Goal: Complete application form

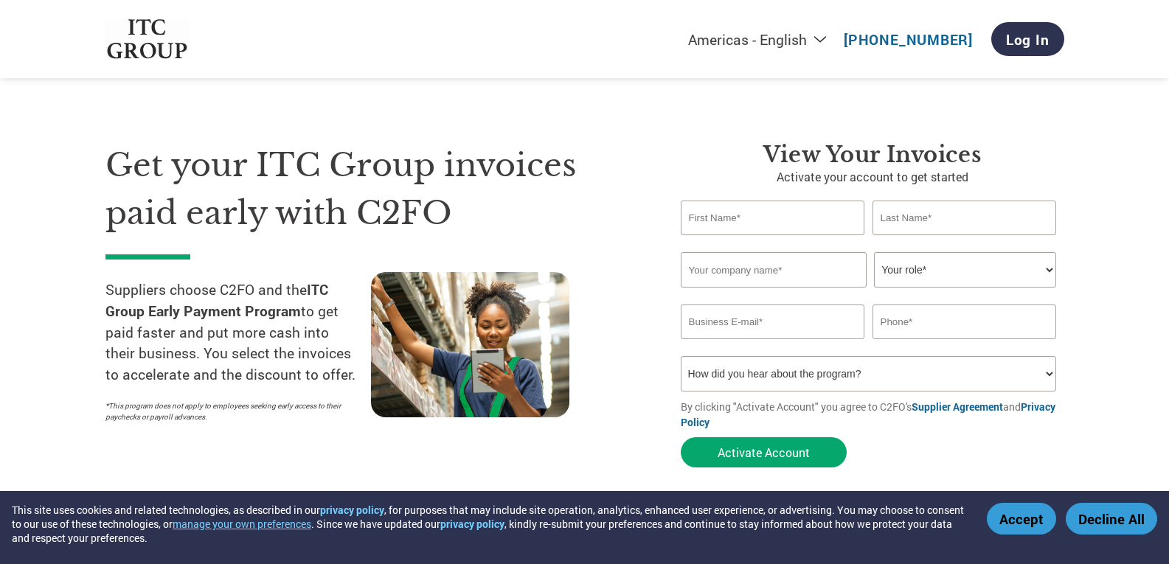
click at [955, 367] on select "How did you hear about the program? Received a letter Email Social Media Online…" at bounding box center [869, 373] width 376 height 35
select select "Email"
click at [681, 356] on select "How did you hear about the program? Received a letter Email Social Media Online…" at bounding box center [869, 373] width 376 height 35
click at [740, 229] on input "text" at bounding box center [773, 218] width 184 height 35
click at [966, 221] on input "text" at bounding box center [965, 218] width 184 height 35
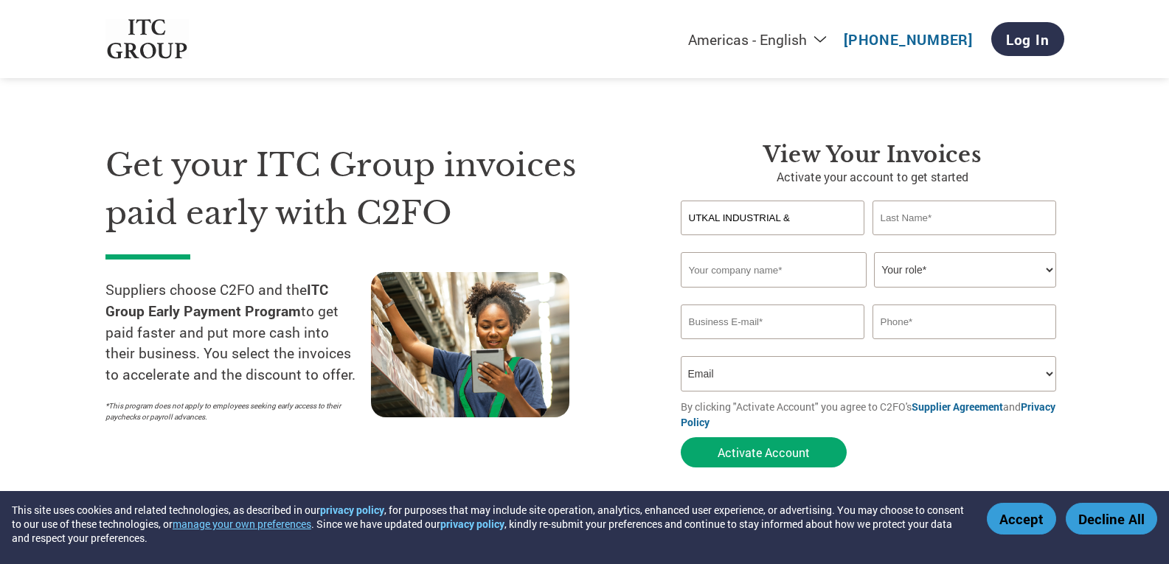
drag, startPoint x: 807, startPoint y: 221, endPoint x: 630, endPoint y: 211, distance: 177.3
click at [630, 211] on div "Get your ITC Group invoices paid early with C2FO Suppliers choose C2FO and the …" at bounding box center [584, 279] width 959 height 392
type input "[PERSON_NAME]"
click at [914, 214] on input "text" at bounding box center [965, 218] width 184 height 35
type input "BEHERA"
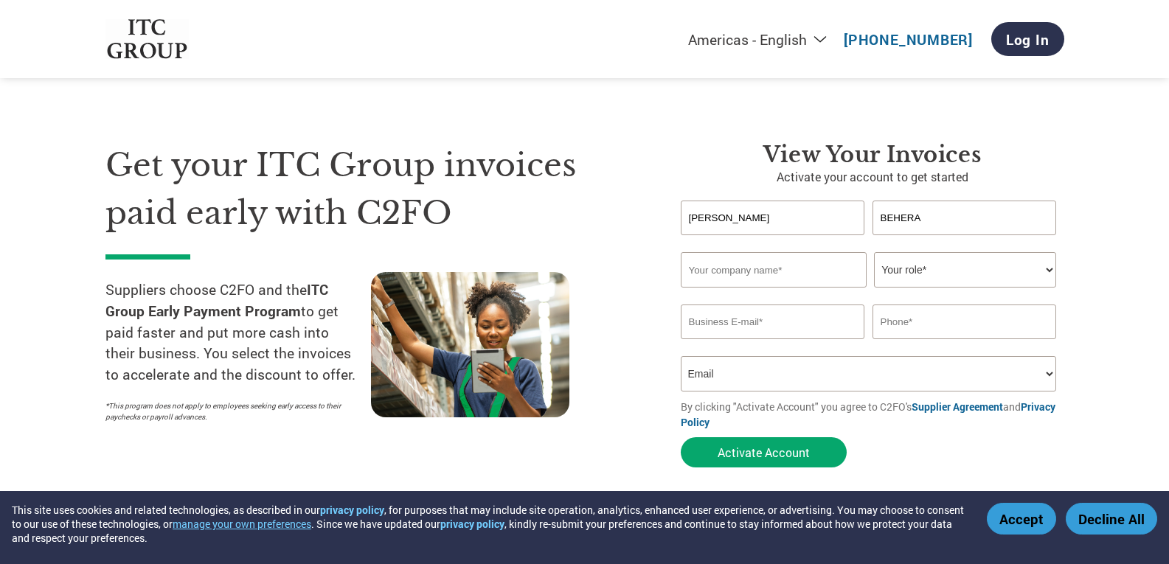
click at [761, 277] on input "text" at bounding box center [774, 269] width 186 height 35
type input "UTKAL INDUSTRIAL & SAFETY PRODUCTS"
type input "[EMAIL_ADDRESS][DOMAIN_NAME]"
drag, startPoint x: 966, startPoint y: 327, endPoint x: 824, endPoint y: 326, distance: 142.4
click at [824, 326] on div "[EMAIL_ADDRESS][DOMAIN_NAME] 09437103562" at bounding box center [873, 322] width 384 height 35
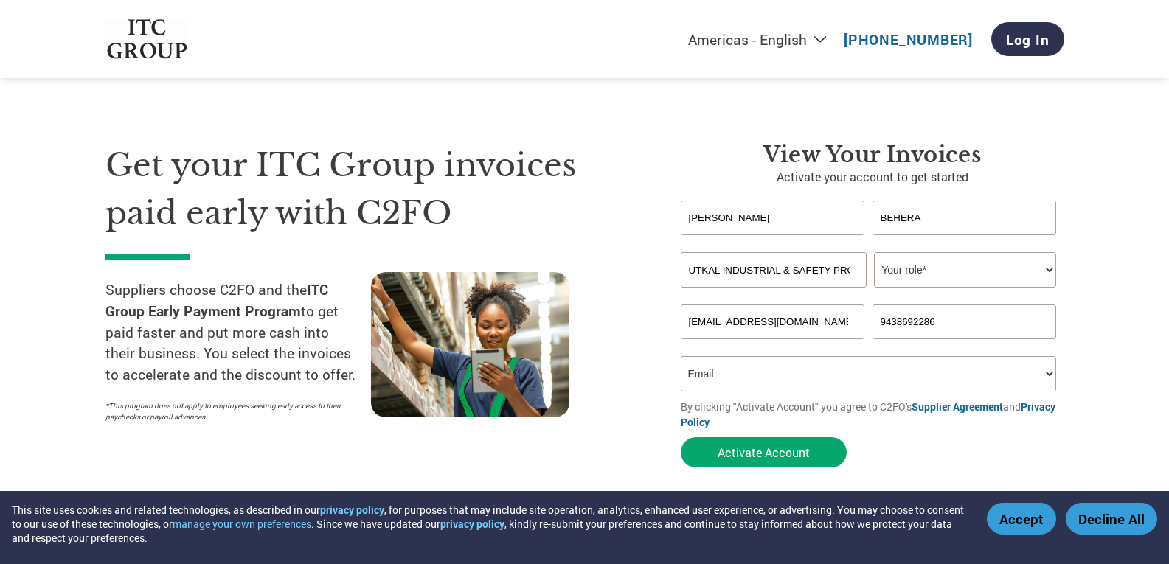
type input "9438692286"
click at [918, 278] on select "Your role* CFO Controller Credit Manager Finance Director Treasurer CEO Preside…" at bounding box center [965, 269] width 182 height 35
select select "ACCOUNTING"
click at [874, 252] on select "Your role* CFO Controller Credit Manager Finance Director Treasurer CEO Preside…" at bounding box center [965, 269] width 182 height 35
click at [754, 375] on select "How did you hear about the program? Received a letter Email Social Media Online…" at bounding box center [869, 373] width 376 height 35
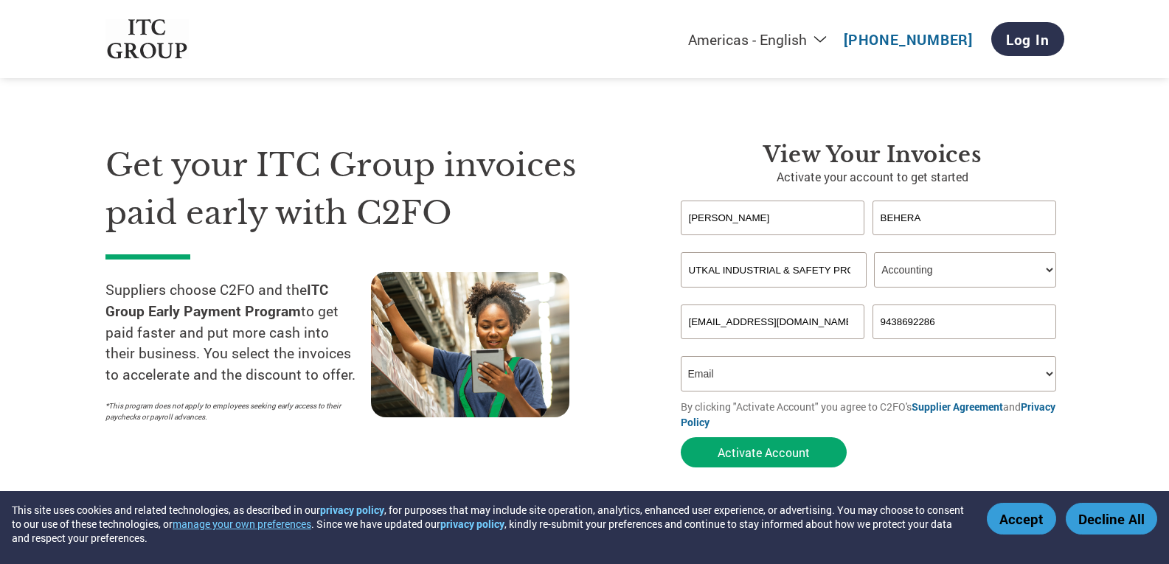
click at [754, 375] on select "How did you hear about the program? Received a letter Email Social Media Online…" at bounding box center [869, 373] width 376 height 35
click at [794, 456] on button "Activate Account" at bounding box center [764, 452] width 166 height 30
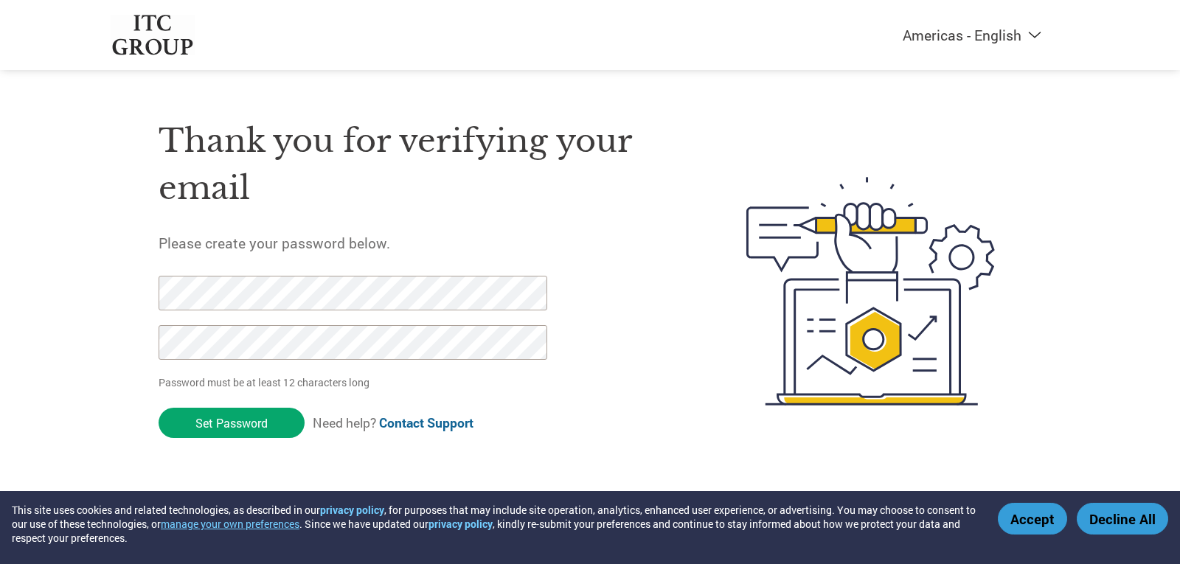
click at [227, 417] on input "Set Password" at bounding box center [232, 423] width 146 height 30
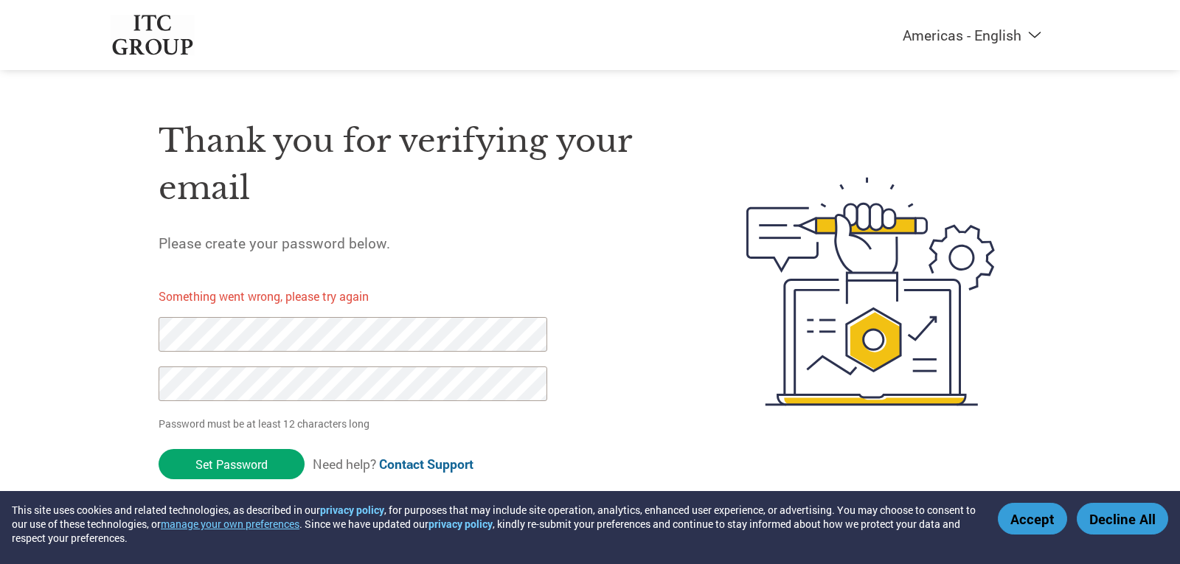
click at [117, 335] on div "Thank you for verifying your email Please create your password below. Something…" at bounding box center [590, 292] width 959 height 392
click at [184, 305] on form "Something went wrong, please try again Password must be at least 12 characters …" at bounding box center [366, 382] width 415 height 212
click at [233, 464] on input "Set Password" at bounding box center [232, 464] width 146 height 30
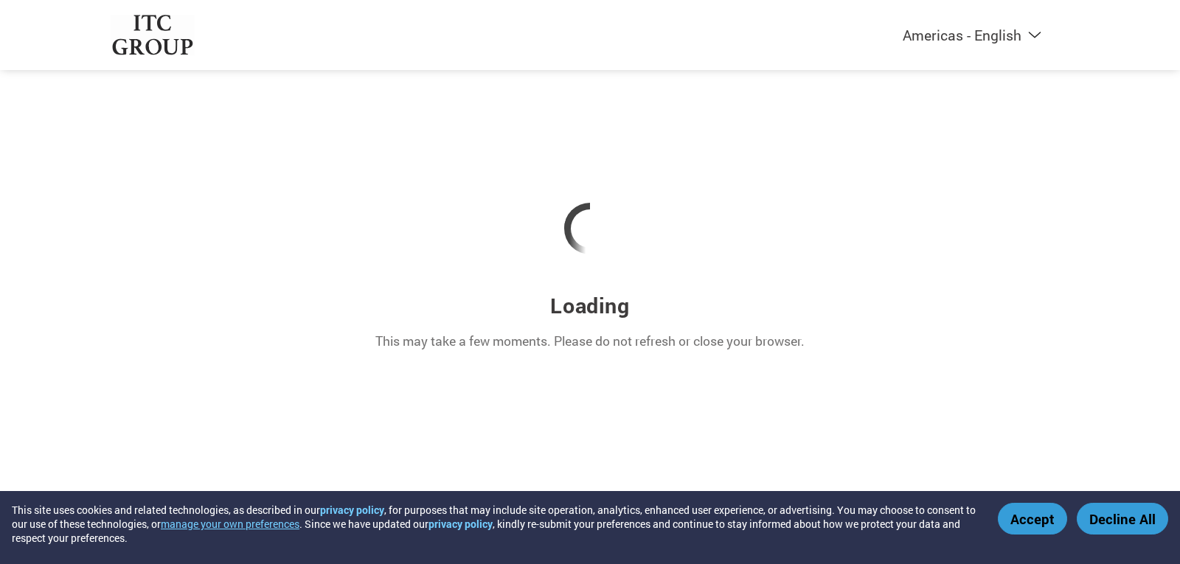
click at [1034, 42] on select "Americas - English Américas - Español [GEOGRAPHIC_DATA] - Português [GEOGRAPHIC…" at bounding box center [881, 35] width 342 height 18
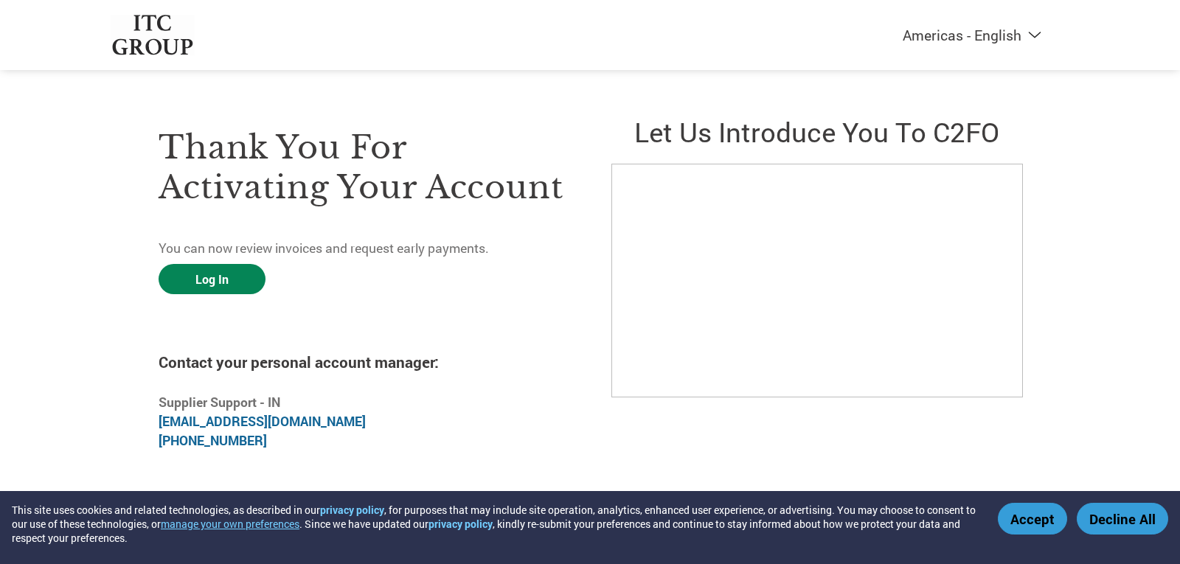
click at [217, 276] on link "Log In" at bounding box center [212, 279] width 107 height 30
